Goal: Task Accomplishment & Management: Complete application form

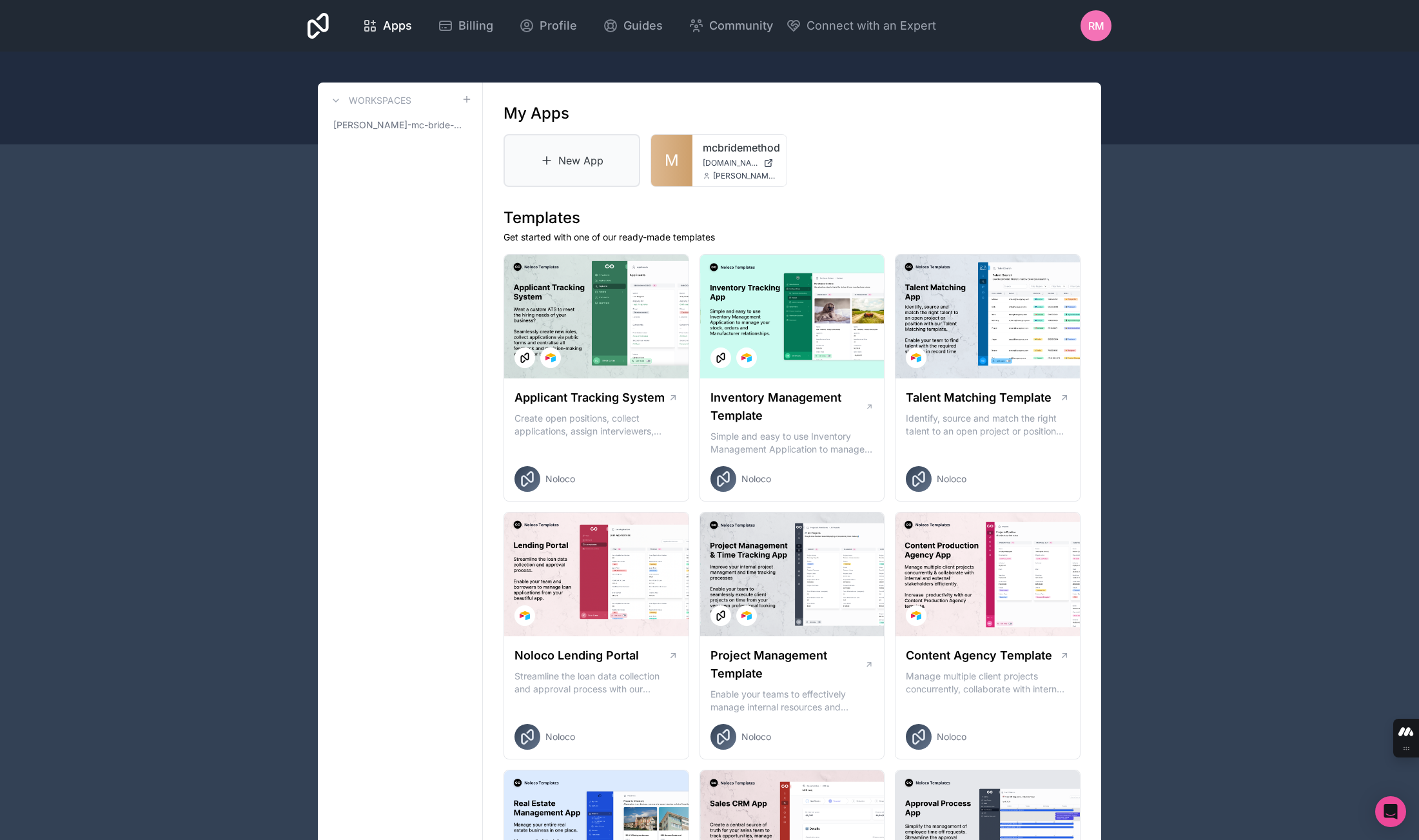
click at [574, 165] on link "New App" at bounding box center [571, 161] width 136 height 53
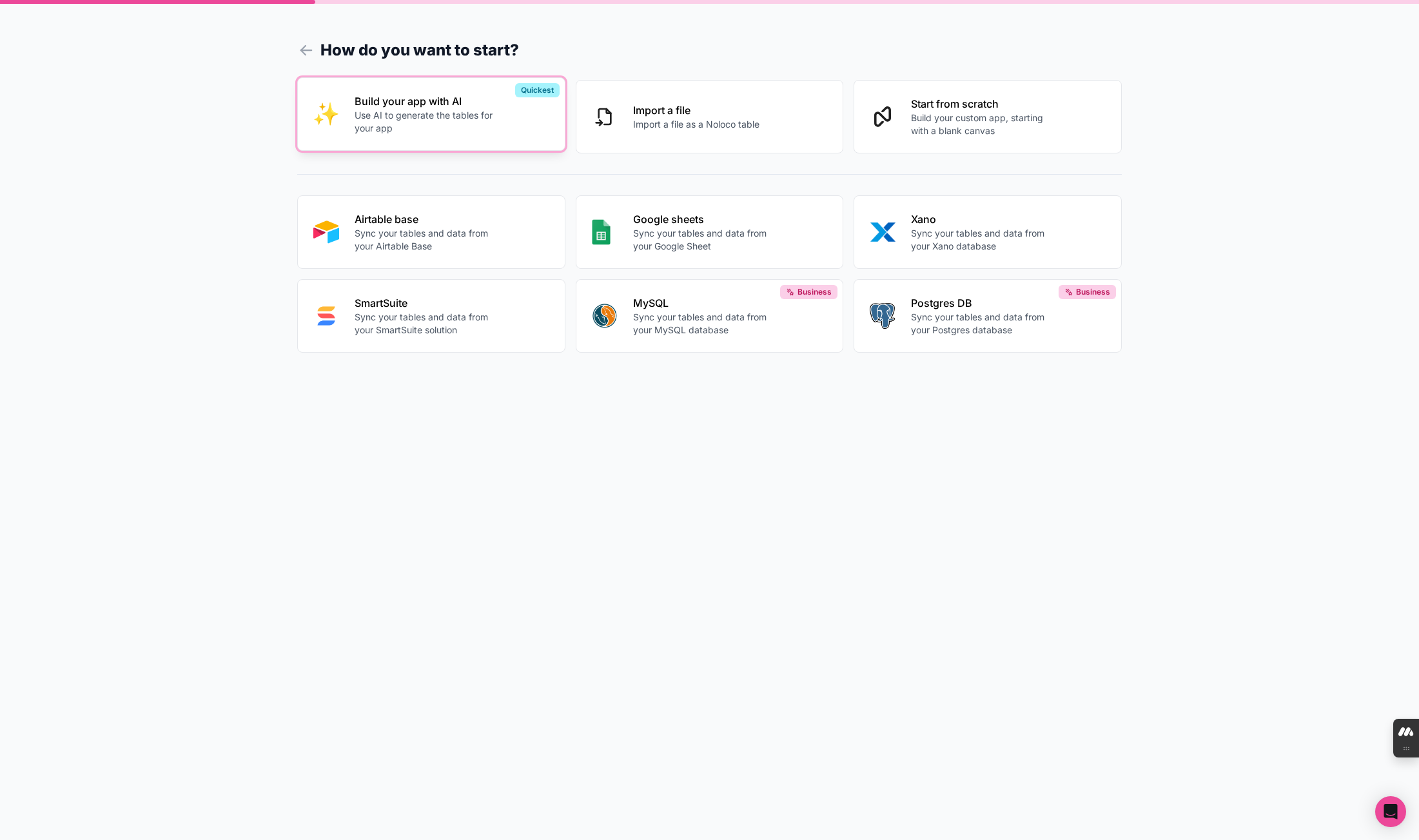
click at [527, 126] on div "Build your app with AI Use AI to generate the tables for your app" at bounding box center [452, 114] width 194 height 41
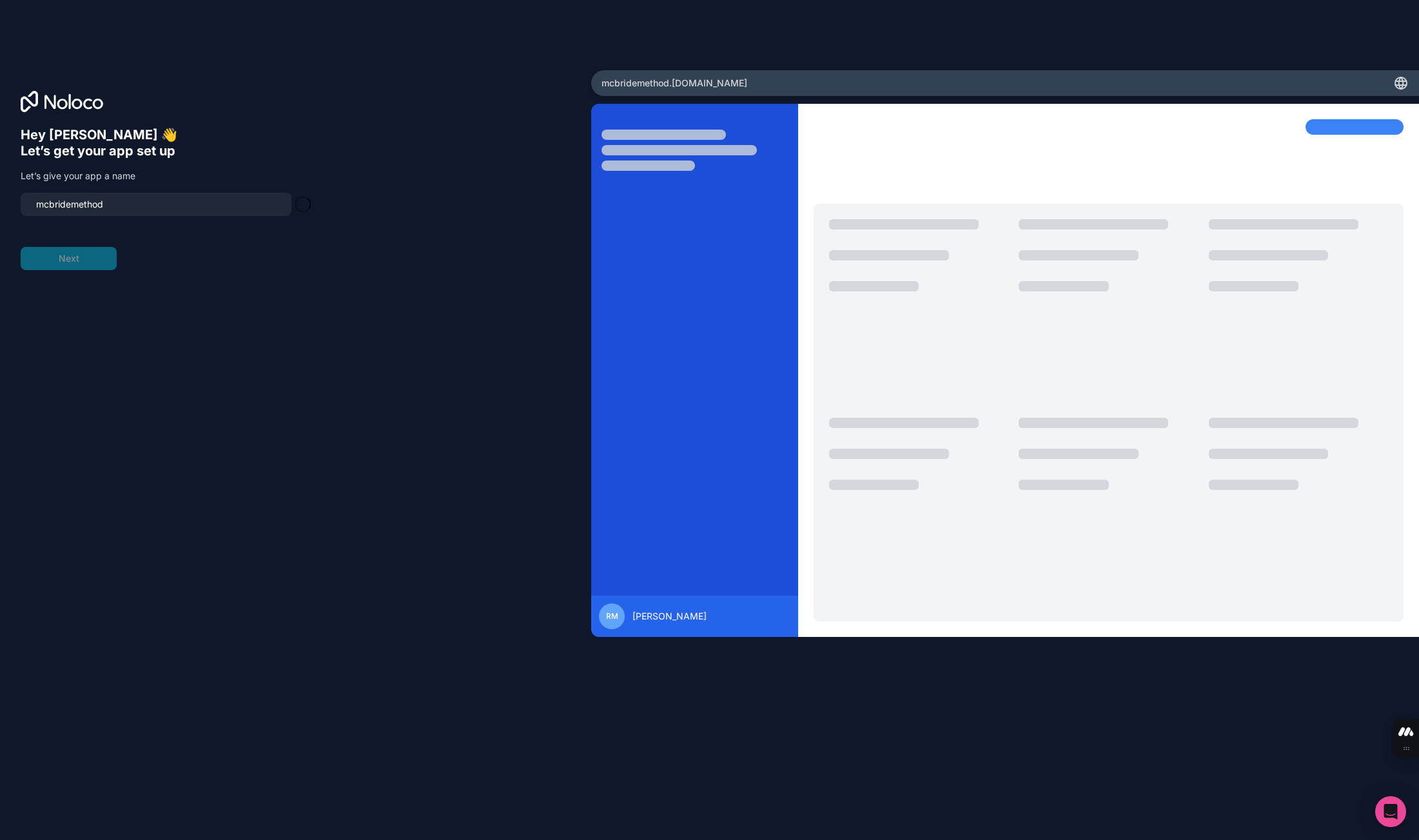
type input "mcbridemethod-app"
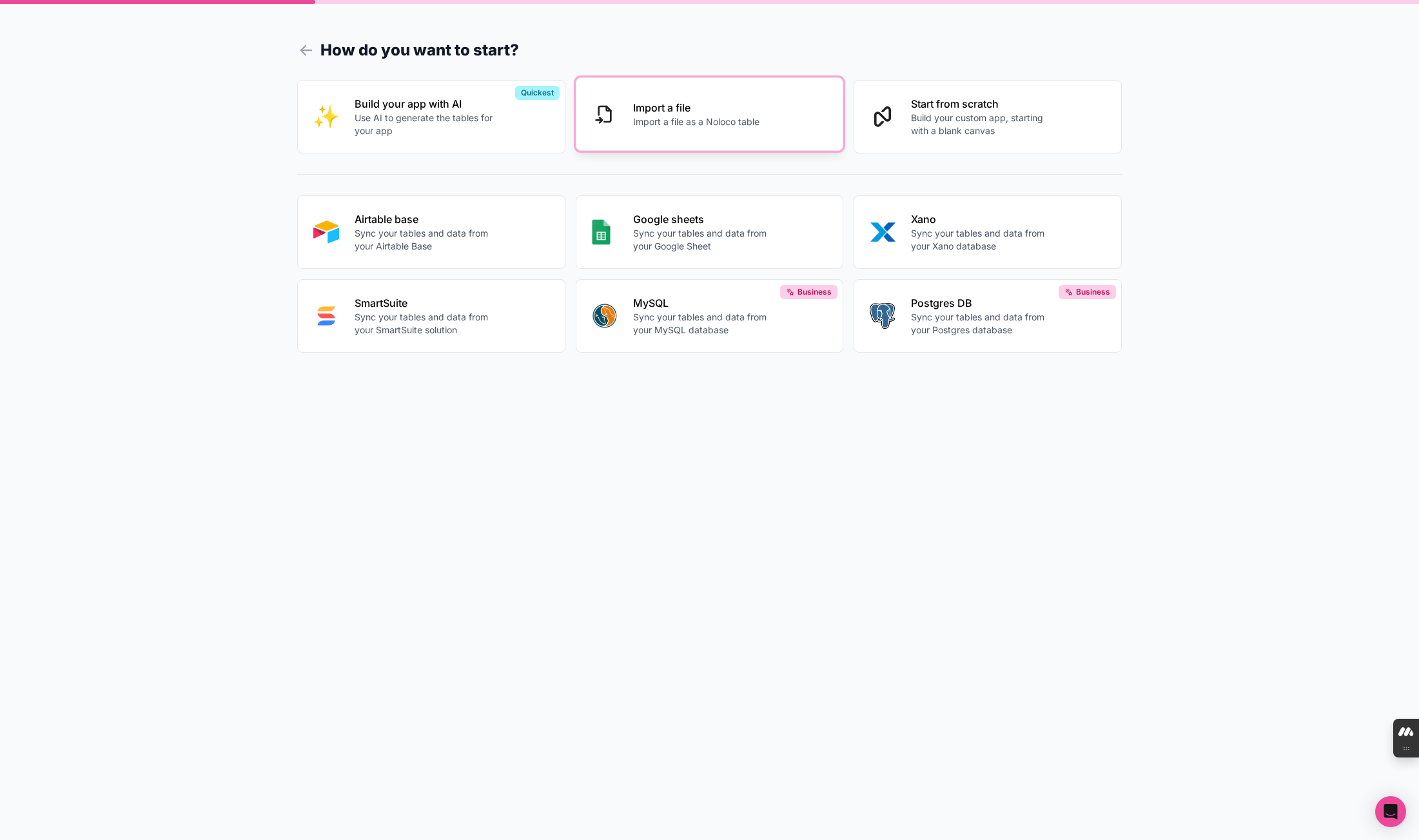
click at [692, 119] on p "Import a file as a Noloco table" at bounding box center [695, 122] width 126 height 13
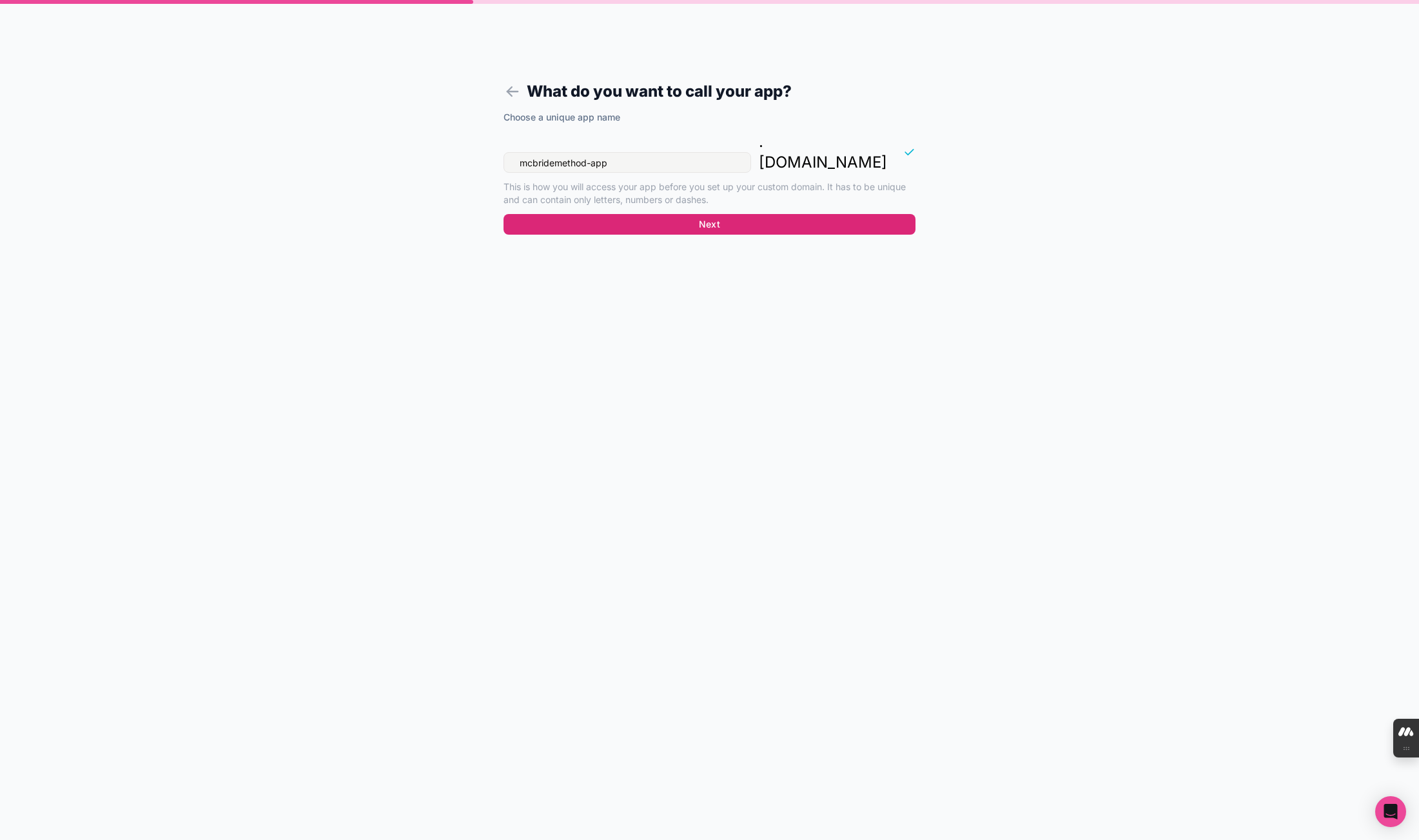
click at [634, 214] on button "Next" at bounding box center [709, 224] width 412 height 21
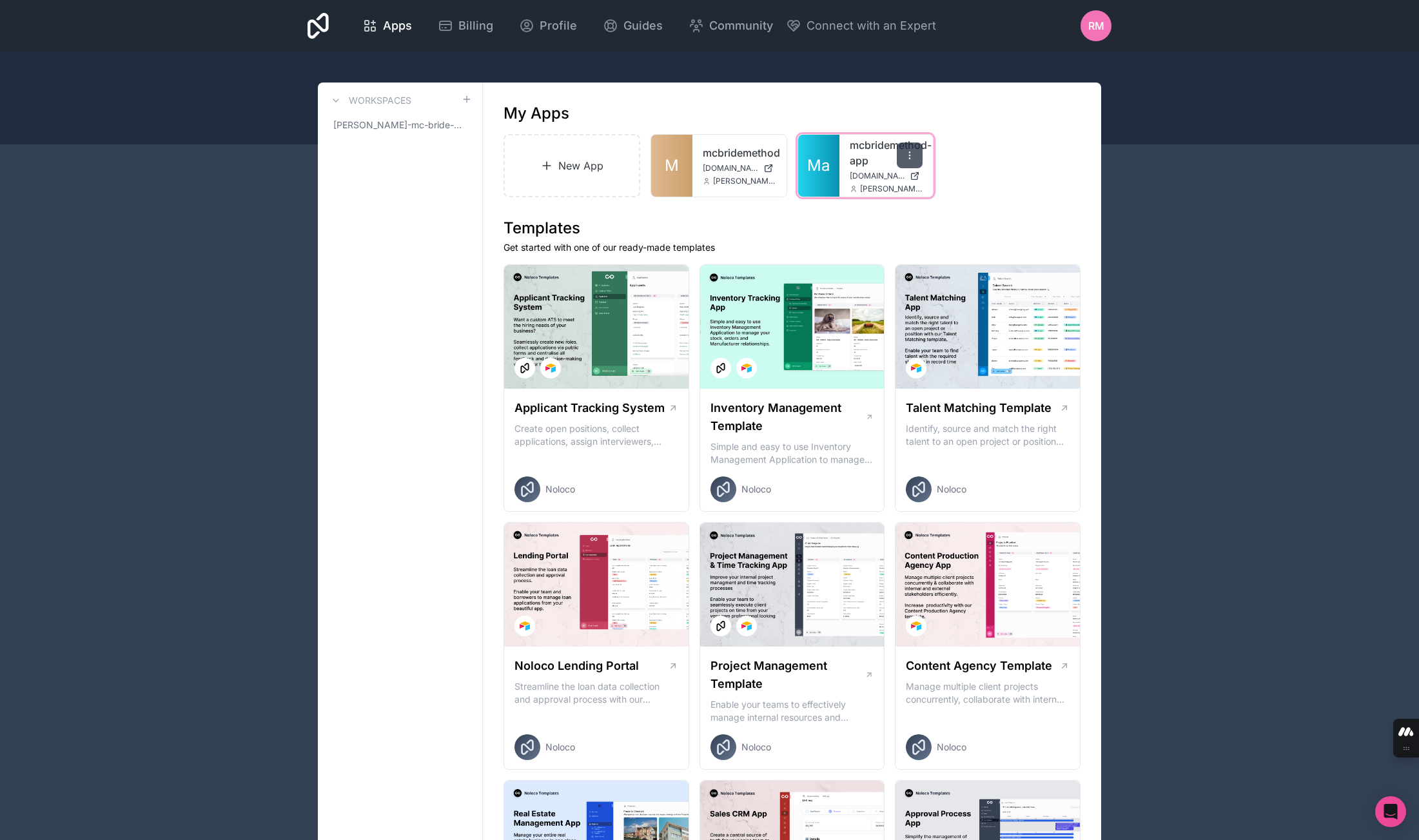
click at [911, 155] on icon at bounding box center [909, 155] width 10 height 10
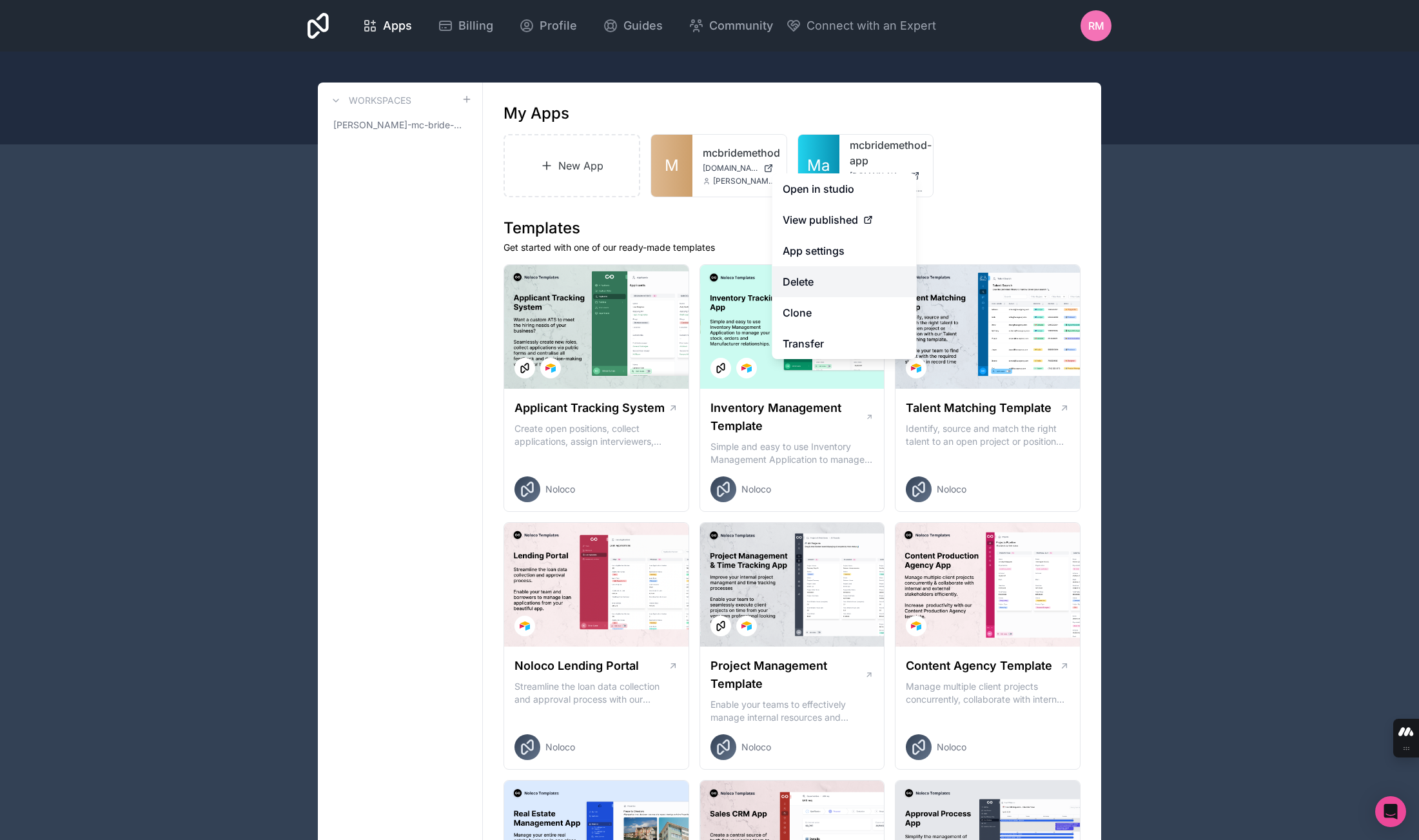
click at [836, 287] on button "Delete" at bounding box center [844, 281] width 145 height 31
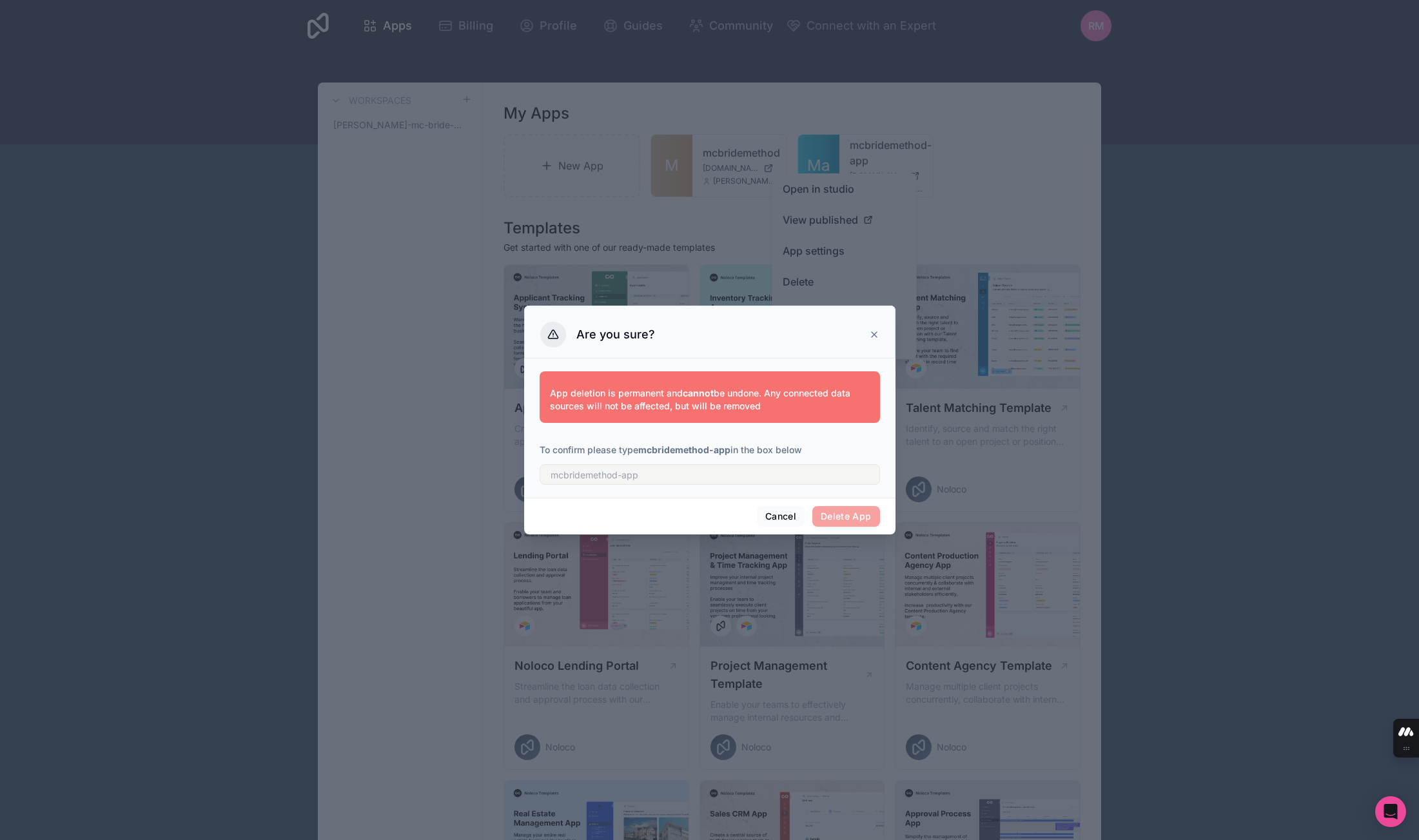
click at [857, 514] on span "Delete App" at bounding box center [846, 516] width 67 height 21
click at [808, 471] on input "text" at bounding box center [710, 474] width 341 height 21
type input "mcbridemethod-app"
click at [861, 521] on button "Delete App" at bounding box center [846, 516] width 67 height 21
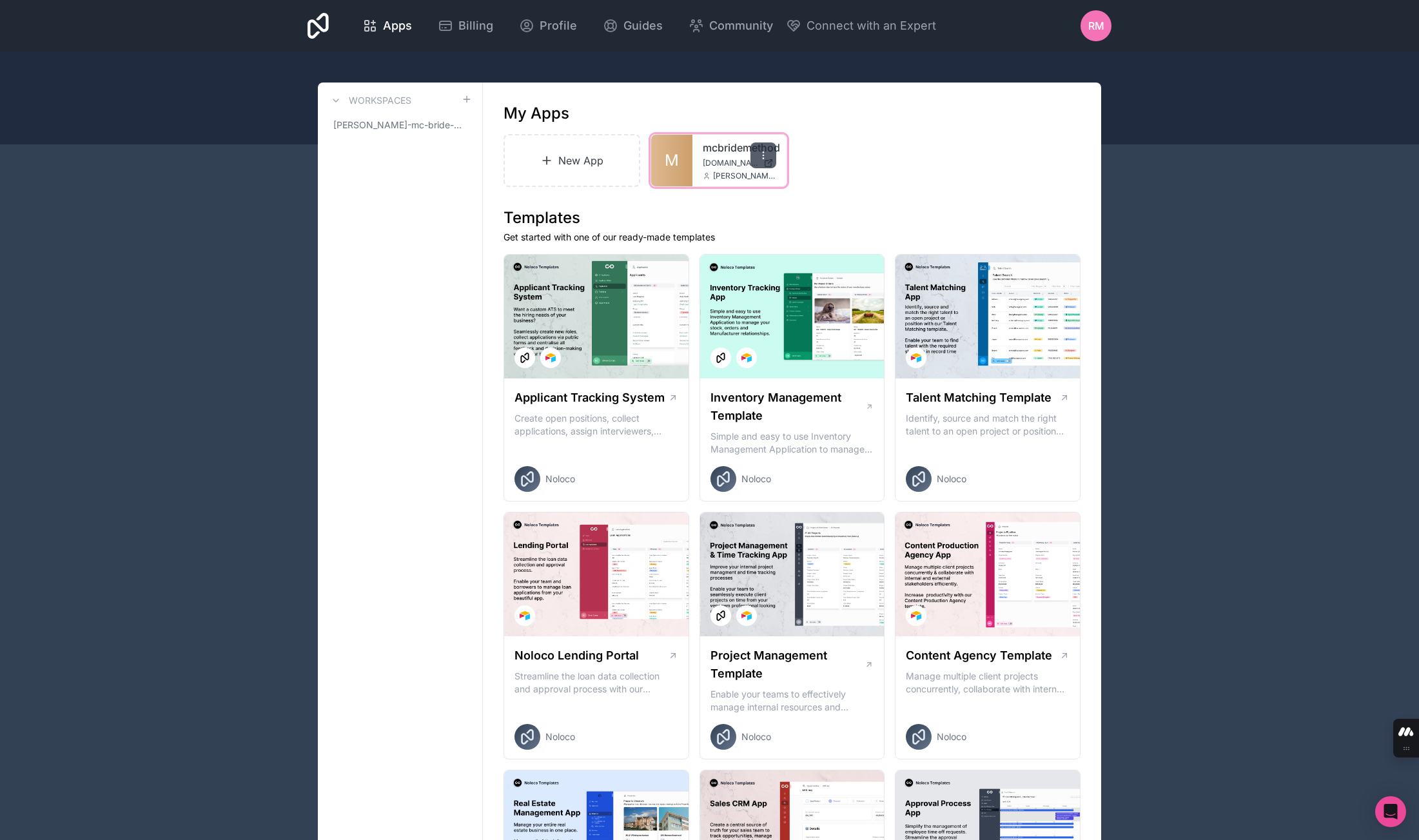
click at [761, 153] on icon at bounding box center [763, 155] width 10 height 10
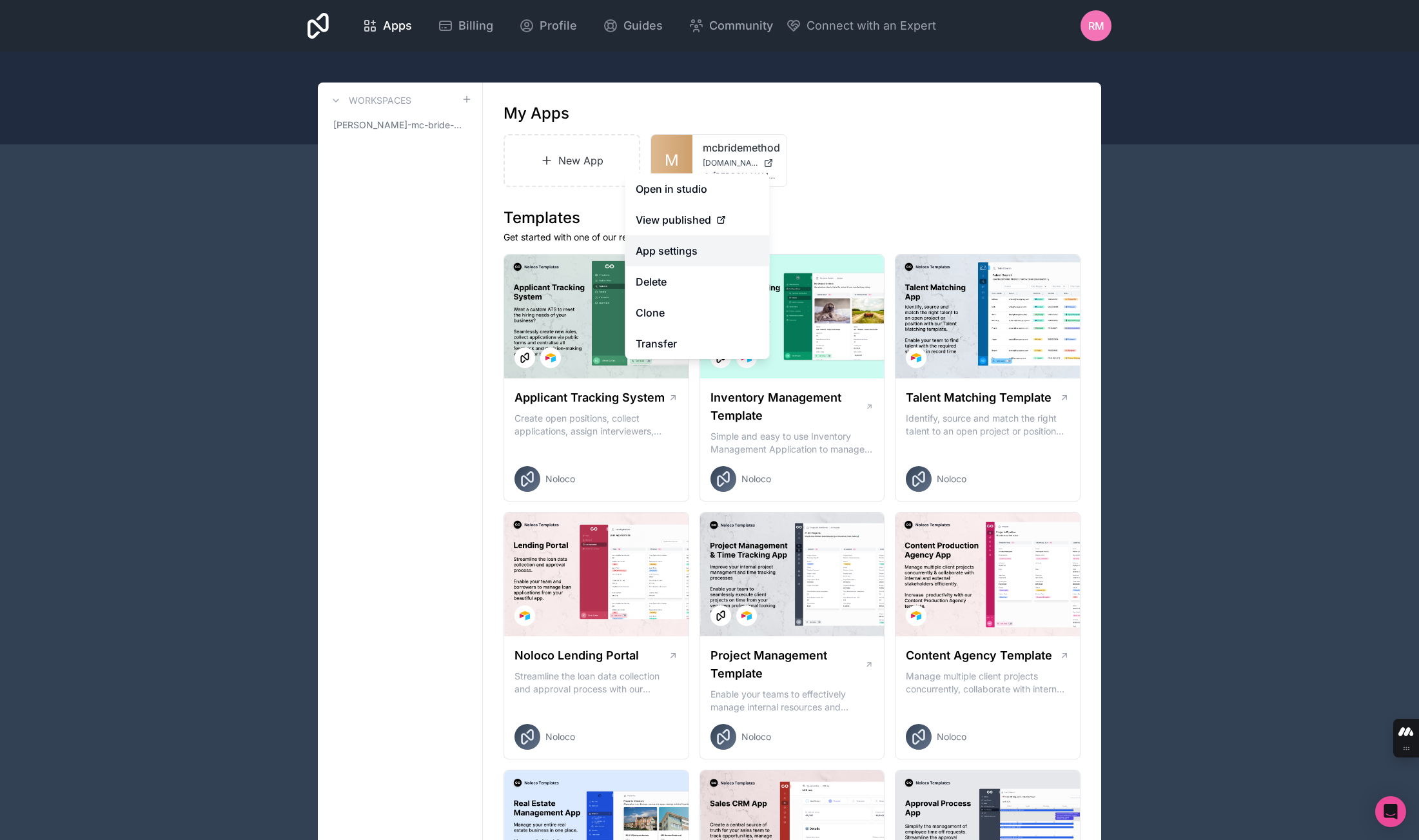
click at [700, 249] on link "App settings" at bounding box center [697, 250] width 145 height 31
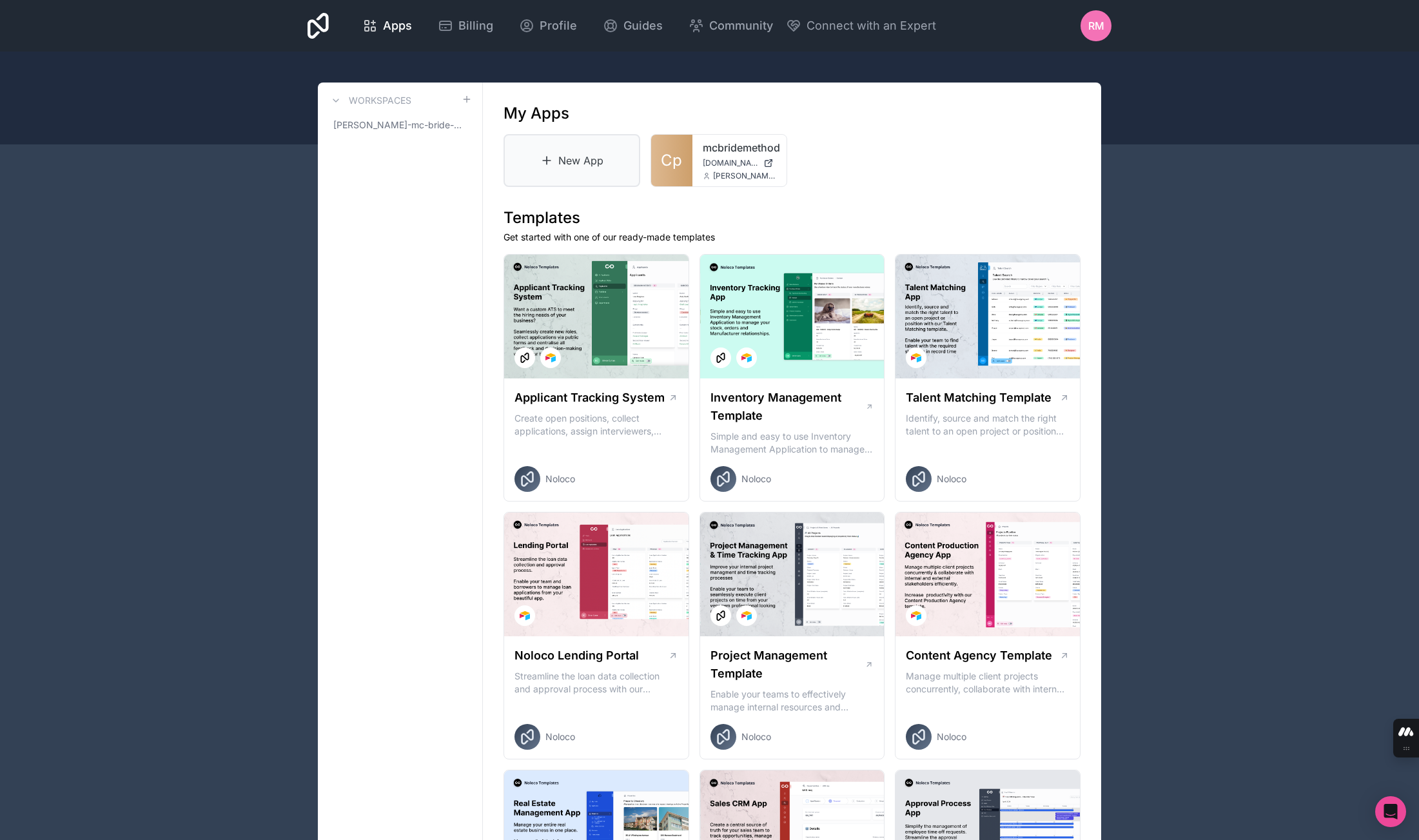
click at [569, 163] on link "New App" at bounding box center [571, 161] width 136 height 53
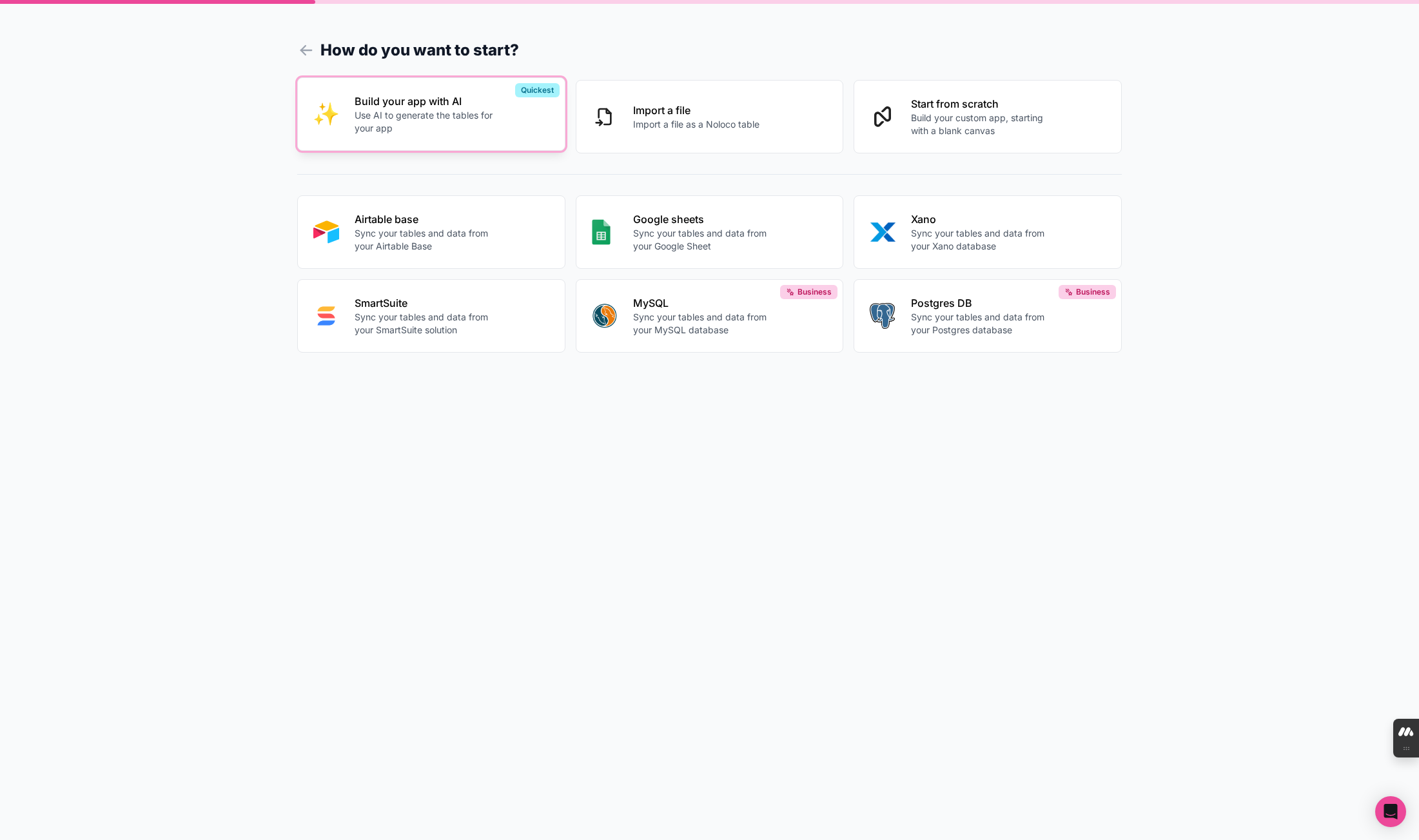
click at [480, 132] on p "Use AI to generate the tables for your app" at bounding box center [426, 122] width 143 height 26
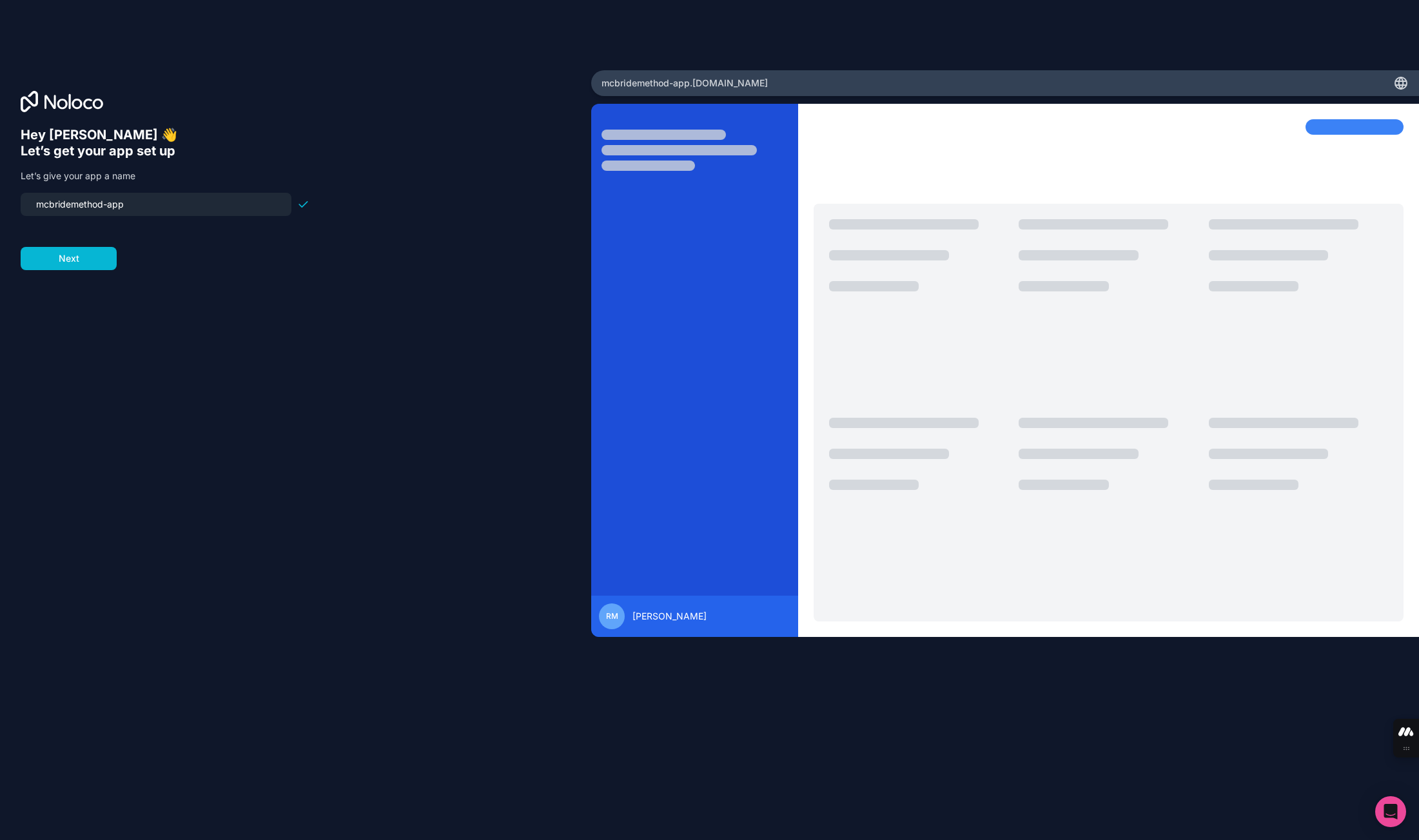
click at [243, 216] on div "mcbridemethod-app" at bounding box center [156, 203] width 271 height 23
click at [233, 209] on input "mcbridemethod-app" at bounding box center [155, 203] width 255 height 18
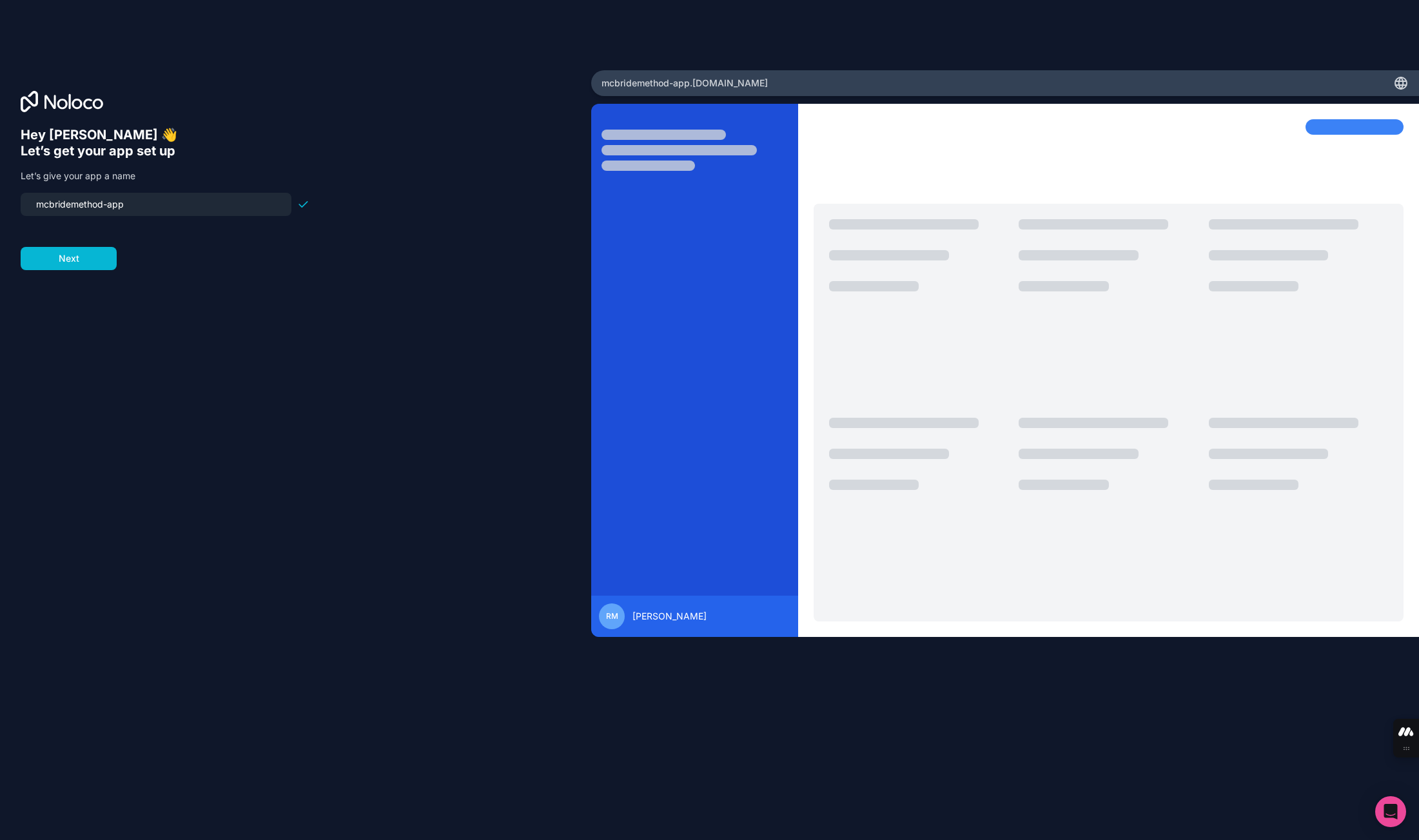
click at [233, 209] on input "mcbridemethod-app" at bounding box center [155, 203] width 255 height 18
type input "i"
type input "ilead"
click at [97, 257] on button "Next" at bounding box center [68, 258] width 96 height 23
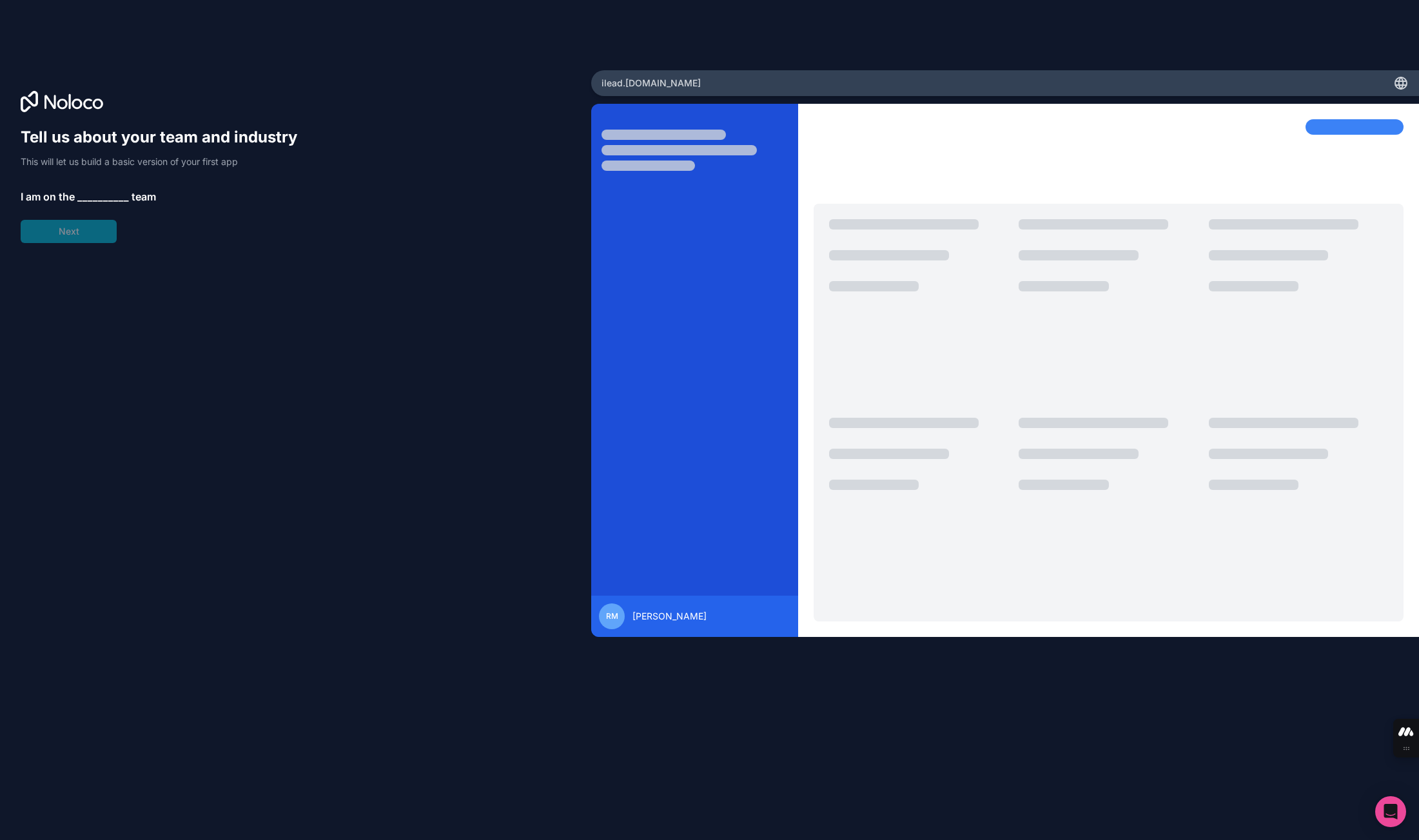
click at [112, 205] on div "Tell us about your team and industry This will let us build a basic version of …" at bounding box center [164, 185] width 288 height 116
click at [103, 238] on div "Tell us about your team and industry This will let us build a basic version of …" at bounding box center [164, 185] width 288 height 116
click at [97, 203] on span "__________" at bounding box center [103, 196] width 51 height 16
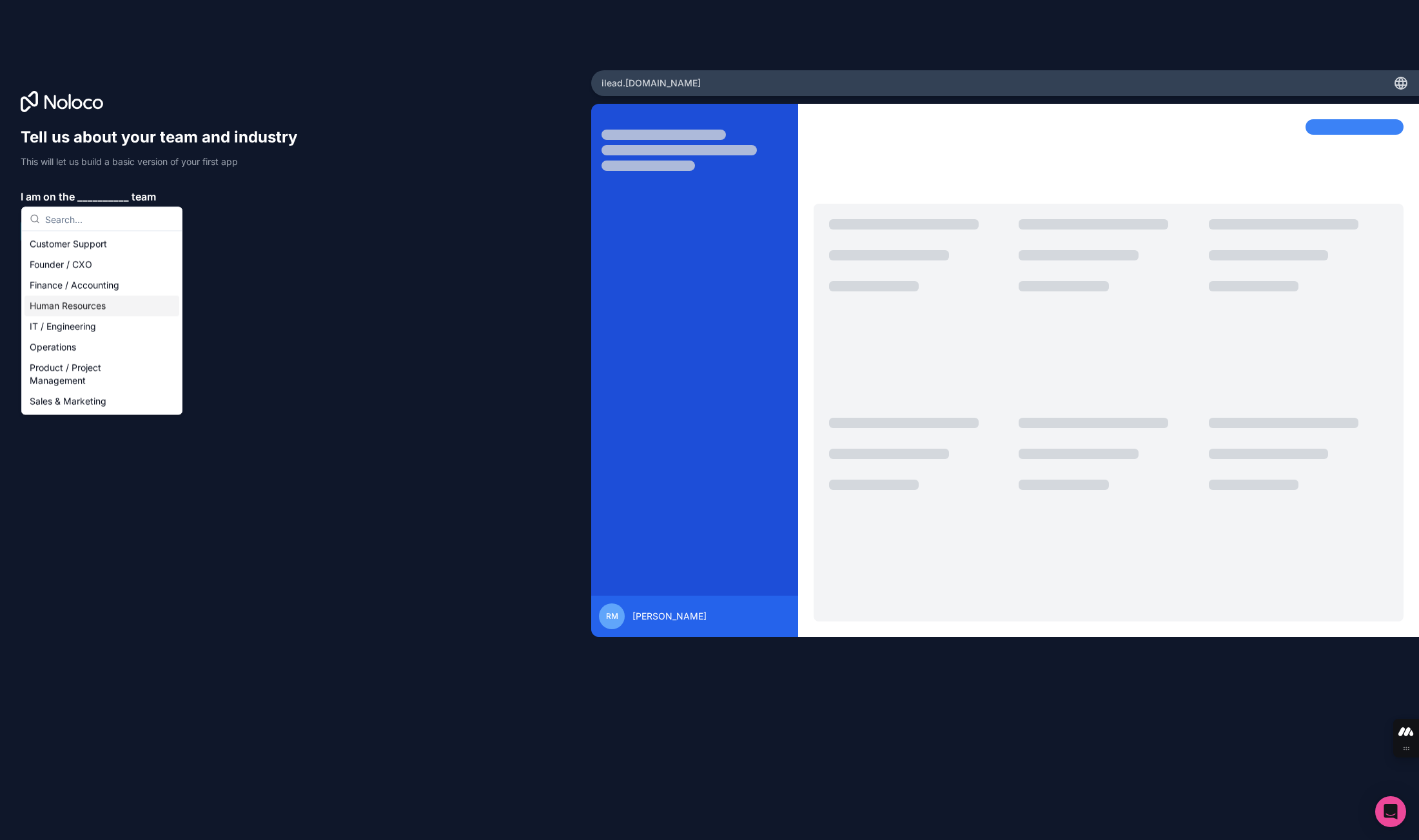
click at [103, 302] on div "Human Resources" at bounding box center [102, 306] width 155 height 21
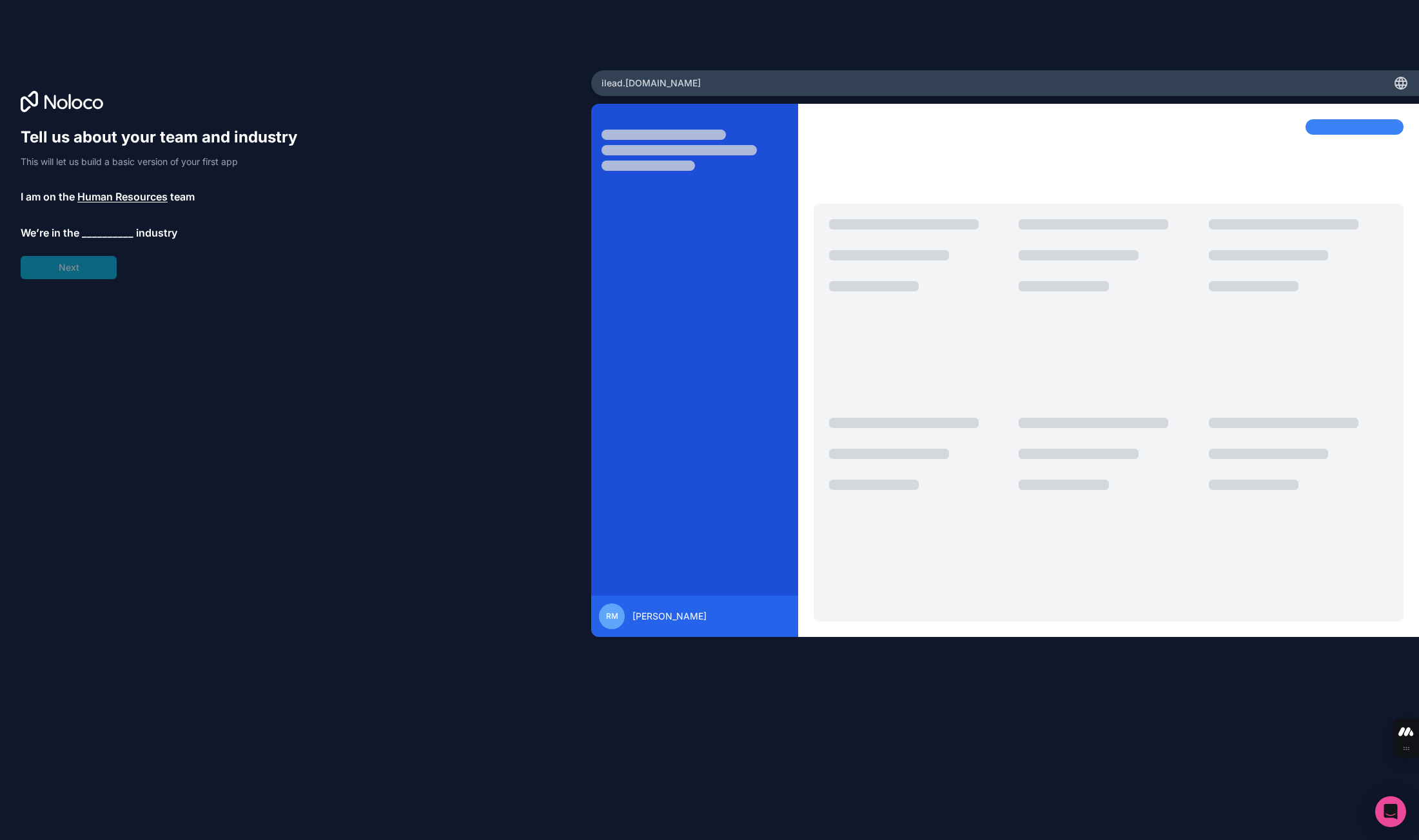
click at [109, 232] on span "__________" at bounding box center [107, 232] width 51 height 16
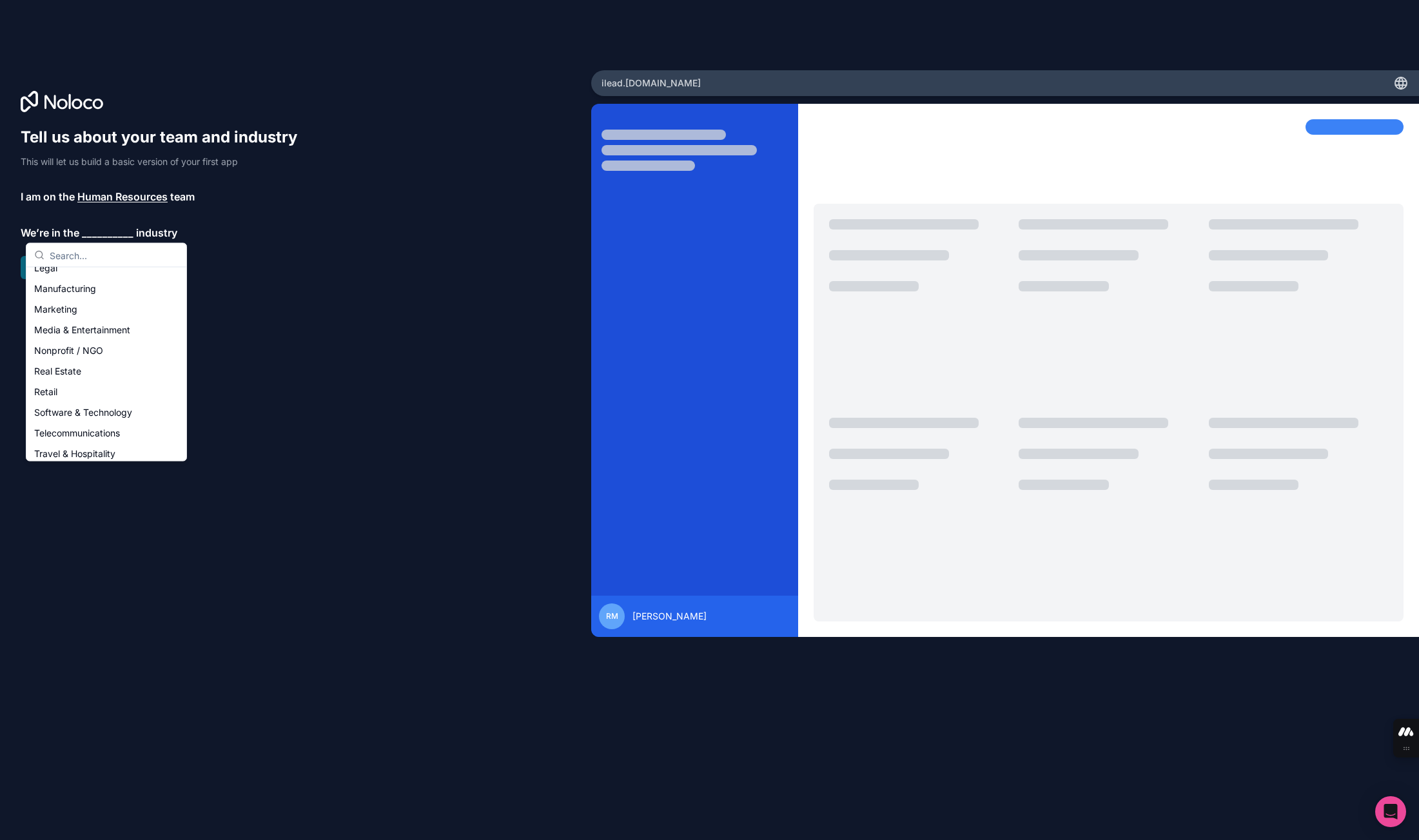
scroll to position [265, 0]
click at [97, 454] on div "Others" at bounding box center [106, 448] width 155 height 21
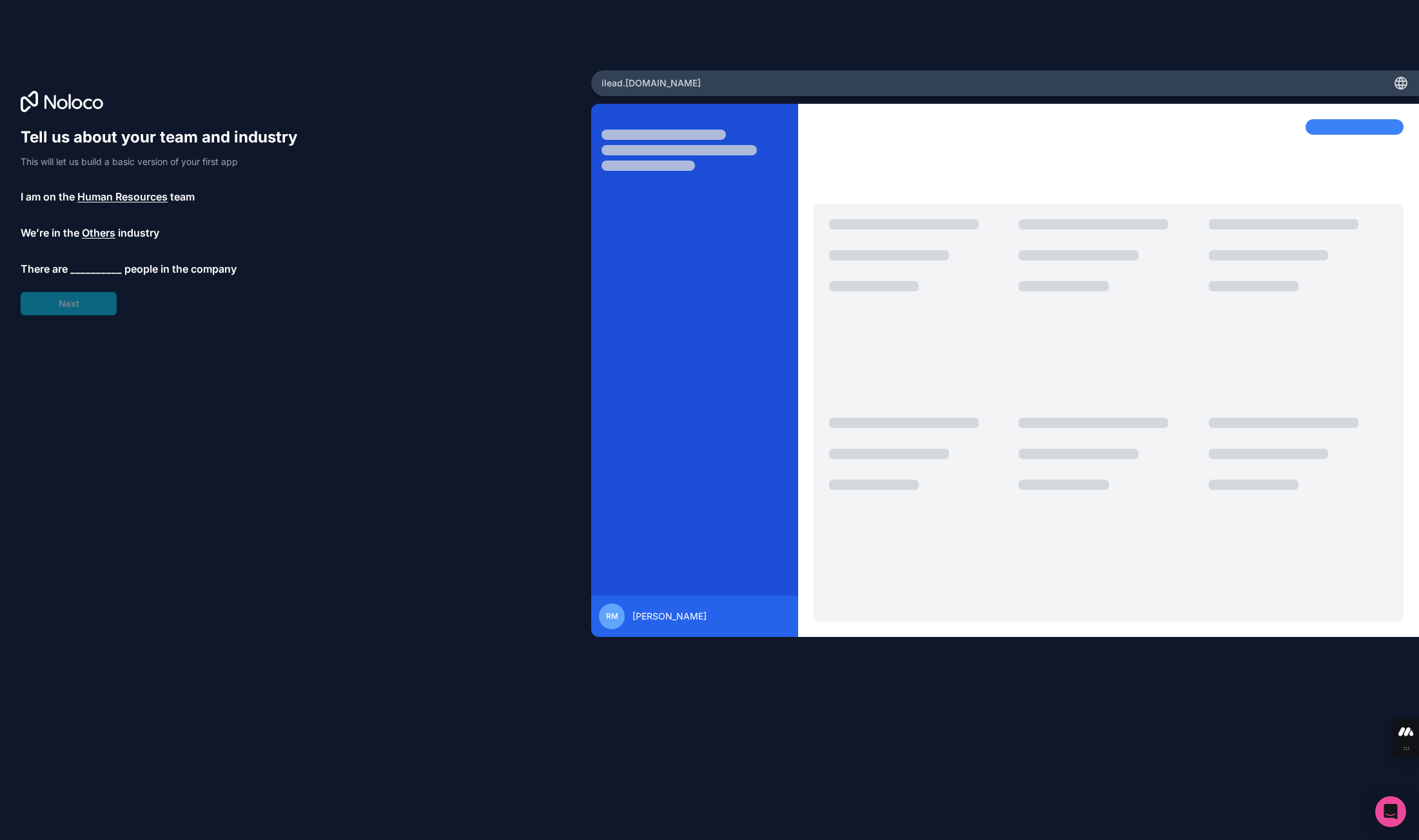
click at [104, 271] on span "__________" at bounding box center [95, 269] width 51 height 16
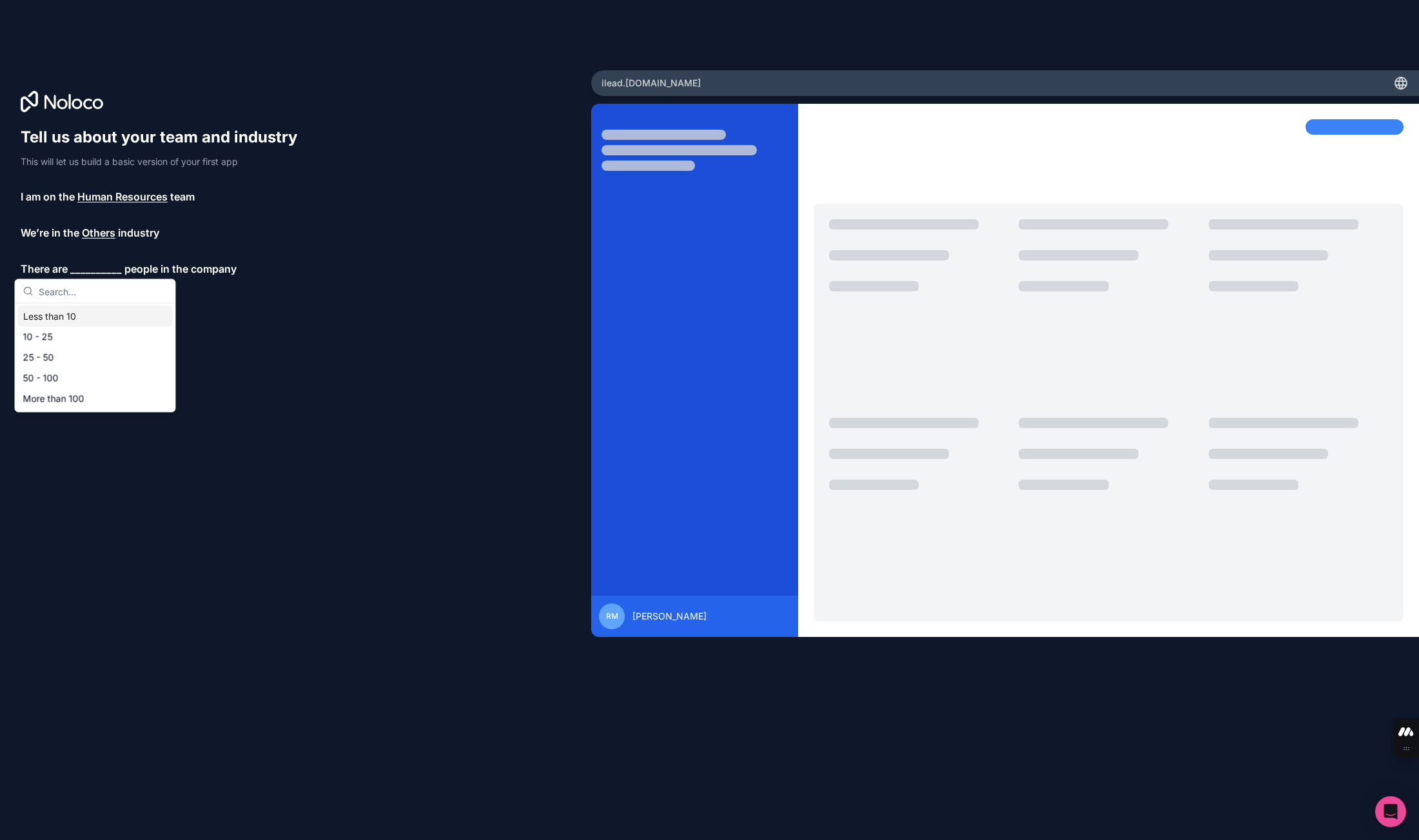
click at [101, 311] on div "Less than 10" at bounding box center [95, 316] width 155 height 21
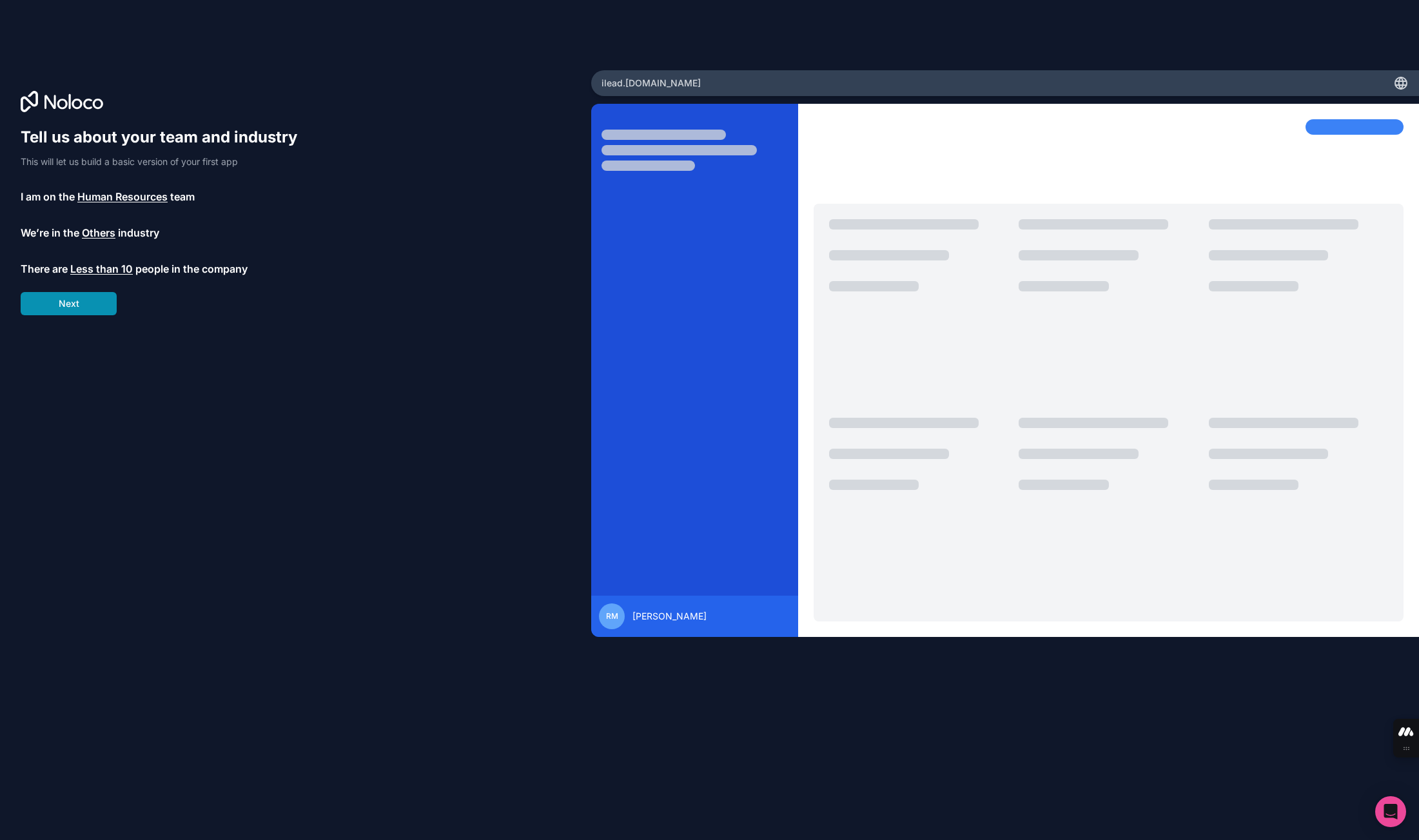
click at [89, 300] on button "Next" at bounding box center [68, 303] width 96 height 23
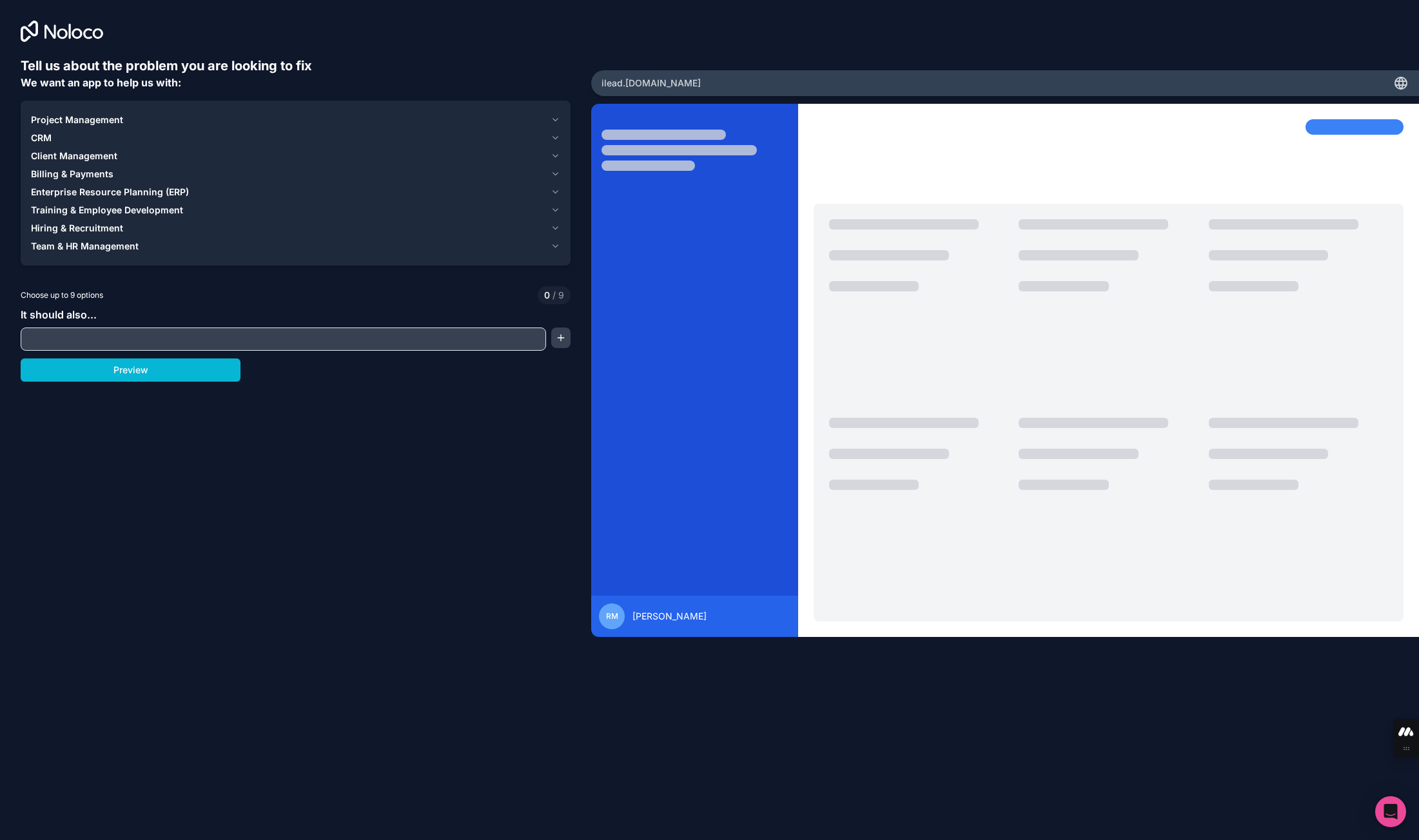
click at [147, 336] on input "text" at bounding box center [284, 338] width 519 height 18
click at [158, 304] on div "Tell us about the problem you are looking to fix We want an app to help us with…" at bounding box center [295, 368] width 550 height 623
click at [119, 251] on span "Team & HR Management" at bounding box center [84, 246] width 107 height 13
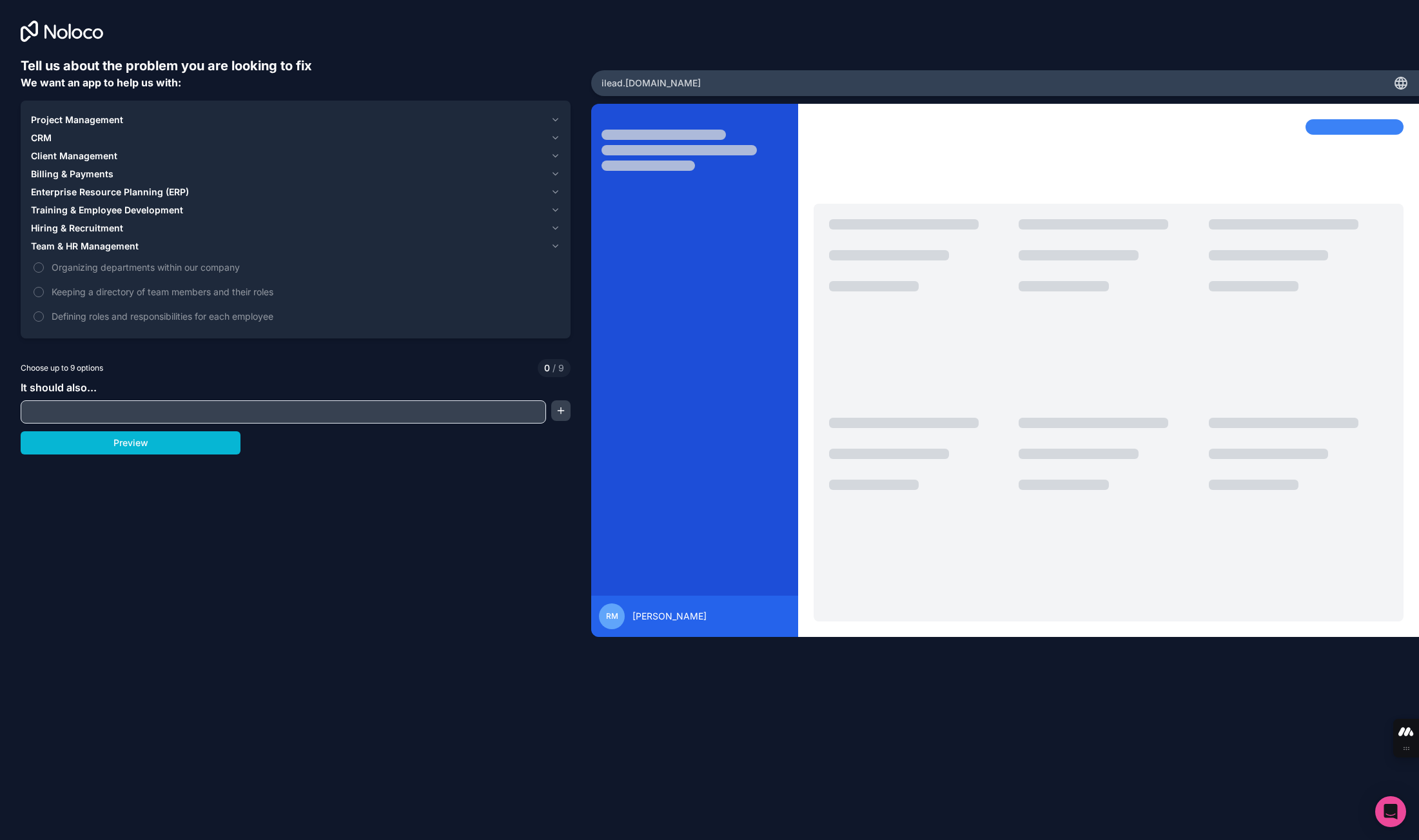
click at [124, 232] on div "Hiring & Recruitment" at bounding box center [288, 228] width 514 height 13
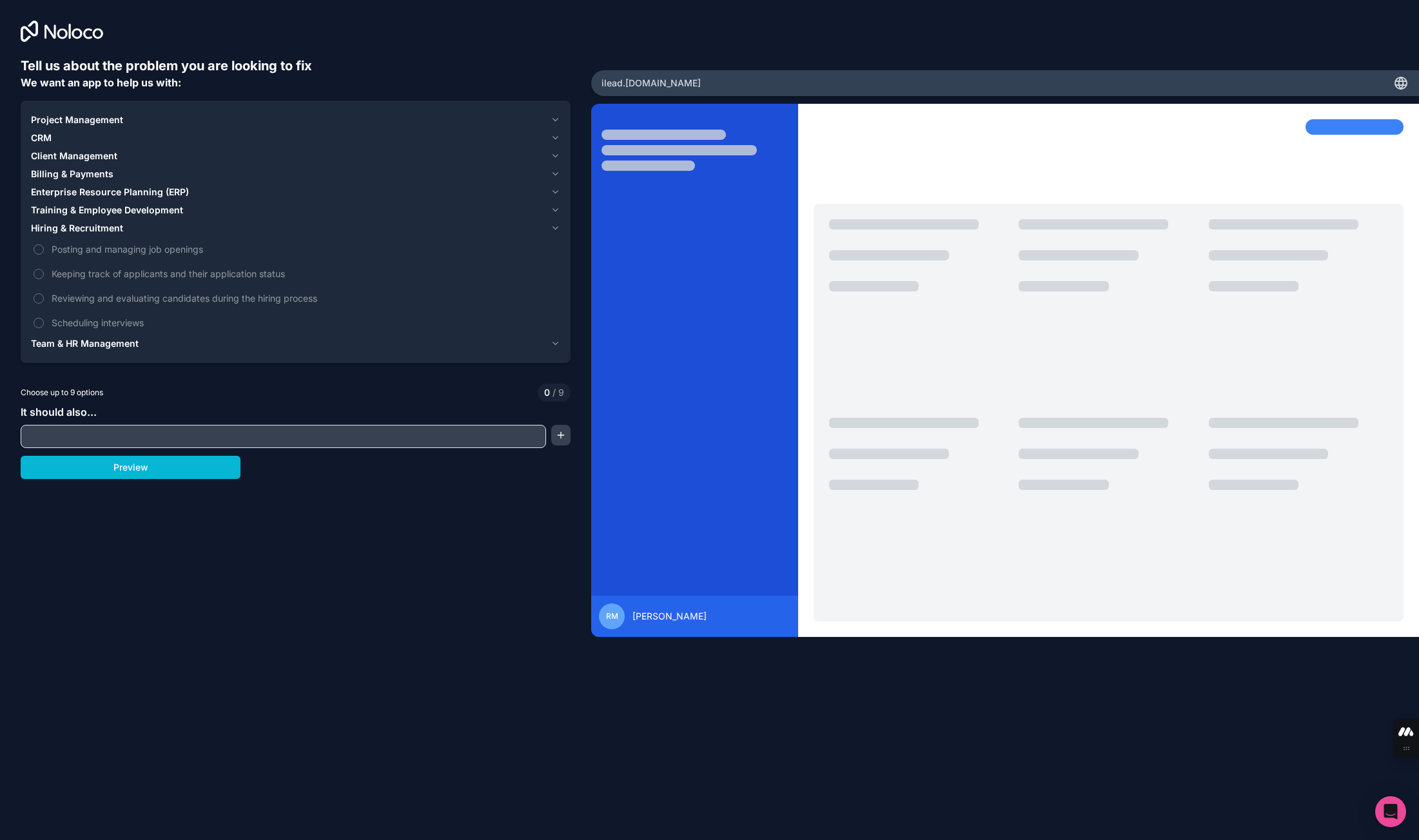
click at [109, 209] on span "Training & Employee Development" at bounding box center [106, 210] width 152 height 13
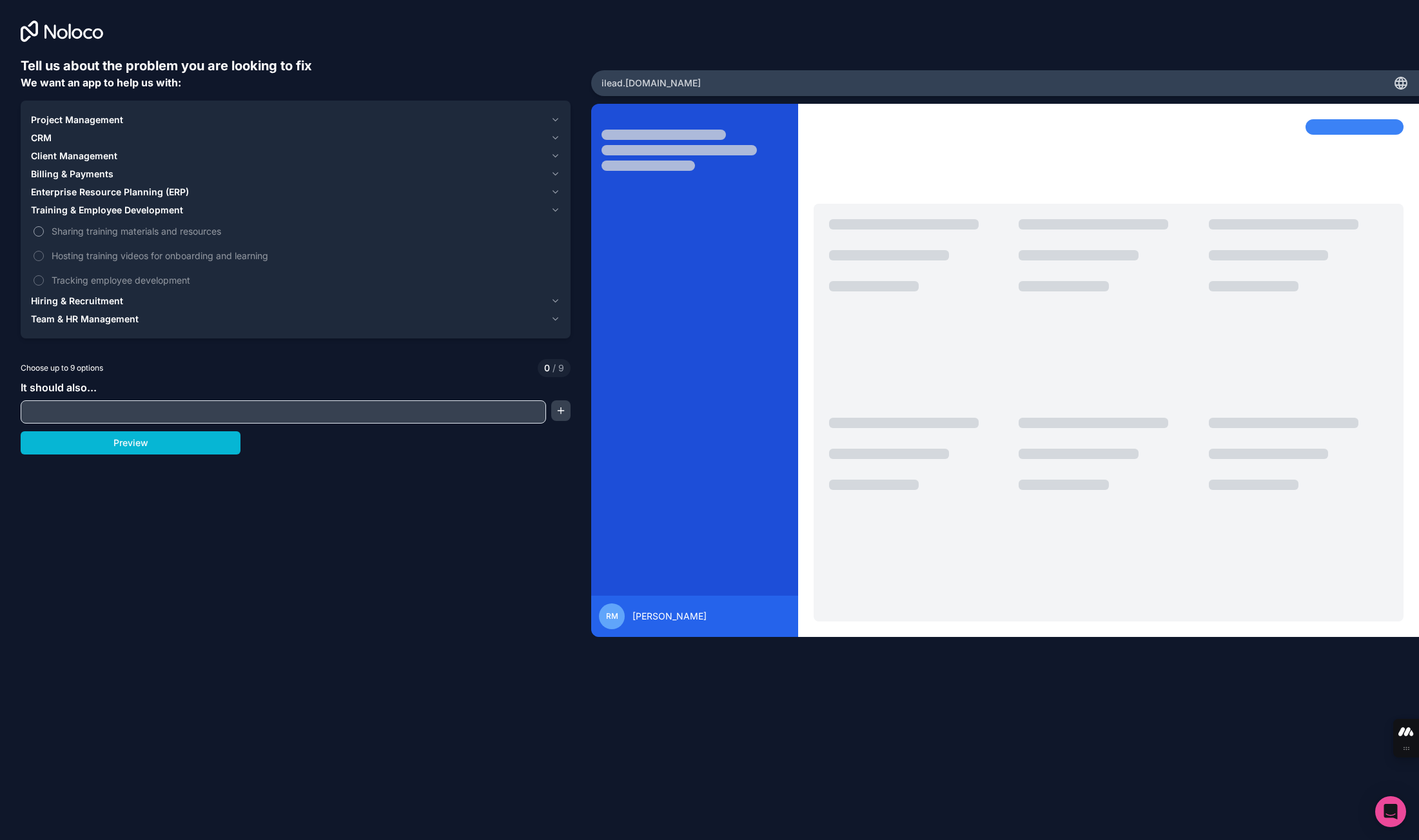
click at [127, 229] on span "Sharing training materials and resources" at bounding box center [304, 231] width 506 height 13
click at [44, 229] on button "Sharing training materials and resources" at bounding box center [38, 231] width 10 height 10
click at [157, 255] on span "Hosting training videos for onboarding and learning" at bounding box center [304, 255] width 506 height 13
click at [44, 255] on button "Hosting training videos for onboarding and learning" at bounding box center [38, 256] width 10 height 10
click at [163, 277] on span "Tracking employee development" at bounding box center [304, 280] width 506 height 13
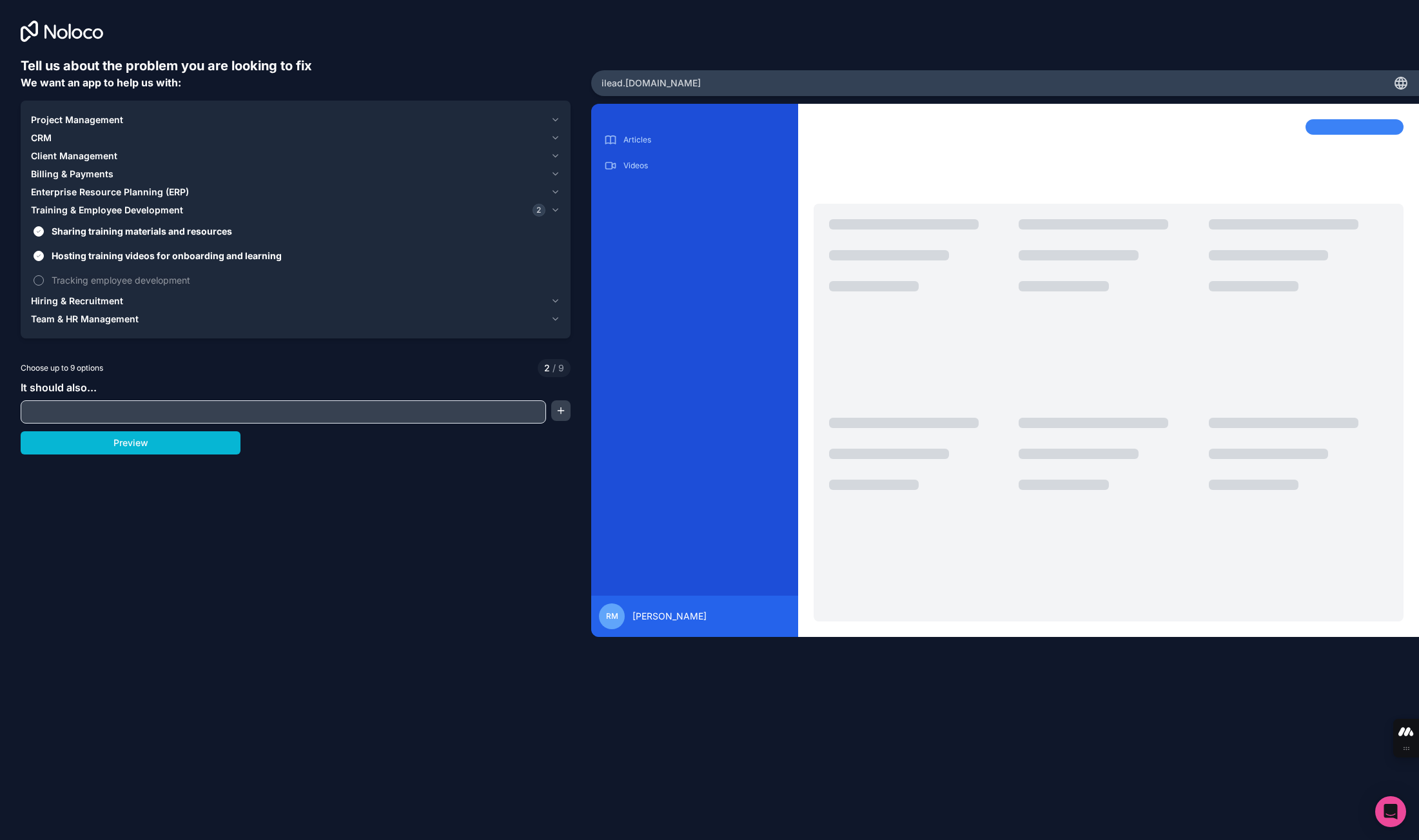
click at [44, 277] on button "Tracking employee development" at bounding box center [38, 280] width 10 height 10
click at [185, 444] on button "Preview" at bounding box center [130, 442] width 219 height 23
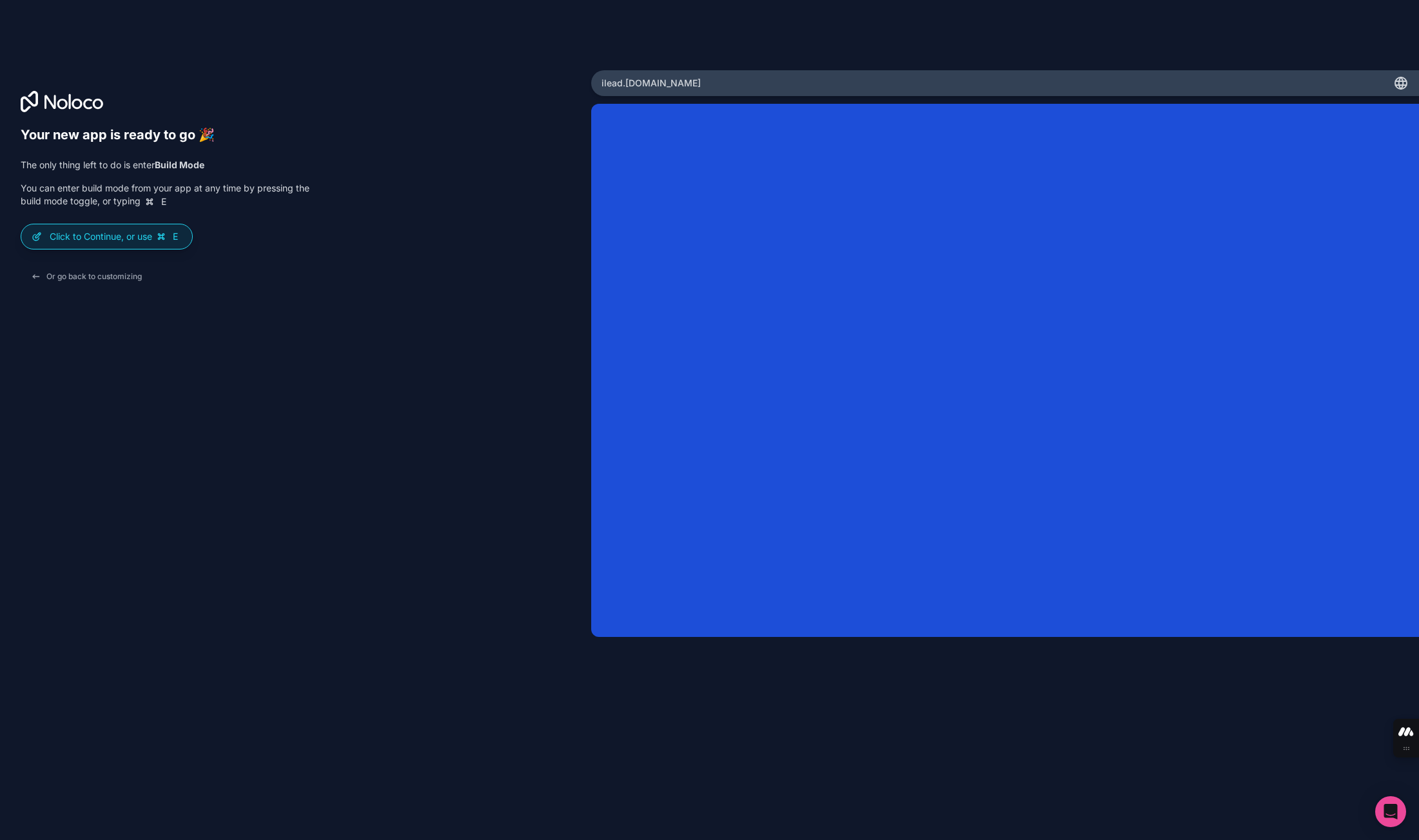
click at [248, 524] on div "Your new app is ready to go 🎉 The only thing left to do is enter Build Mode You…" at bounding box center [295, 438] width 550 height 623
click at [148, 235] on p "Click to Continue, or use E" at bounding box center [116, 236] width 133 height 13
